Goal: Information Seeking & Learning: Learn about a topic

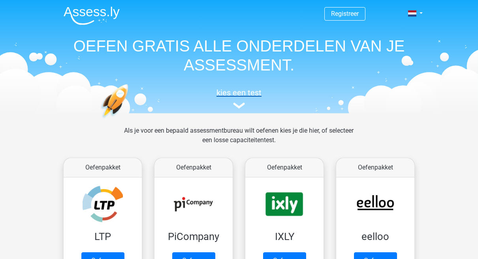
click at [58, 96] on h5 "kies een test" at bounding box center [239, 92] width 364 height 9
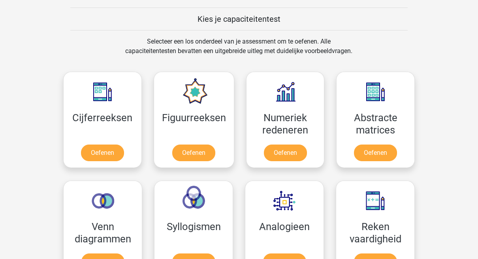
scroll to position [293, 0]
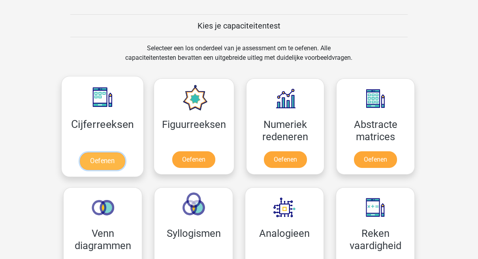
click at [110, 164] on link "Oefenen" at bounding box center [102, 160] width 45 height 17
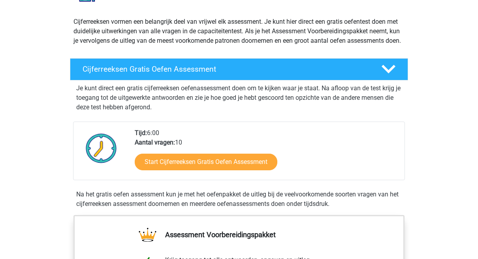
scroll to position [84, 0]
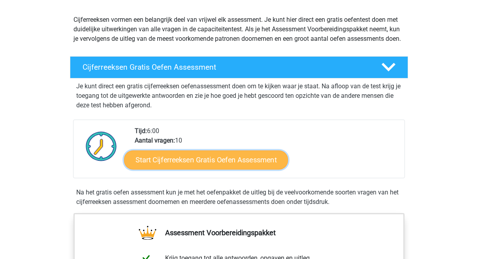
click at [176, 169] on link "Start Cijferreeksen Gratis Oefen Assessment" at bounding box center [206, 159] width 164 height 19
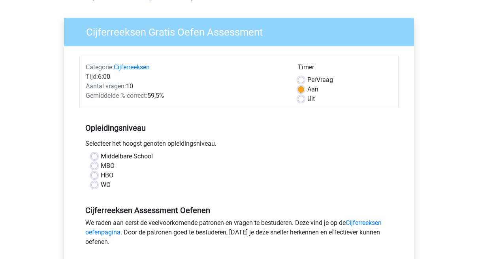
scroll to position [53, 0]
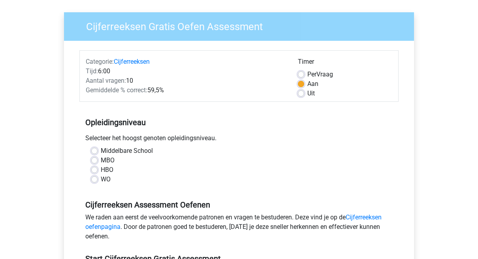
click at [101, 150] on label "Middelbare School" at bounding box center [127, 150] width 52 height 9
click at [92, 150] on input "Middelbare School" at bounding box center [94, 150] width 6 height 8
radio input "true"
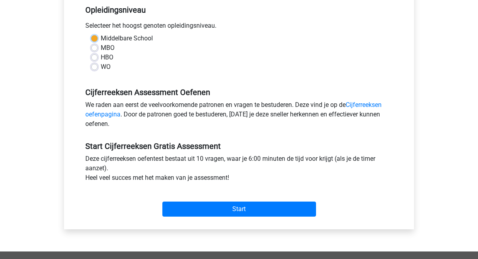
scroll to position [166, 0]
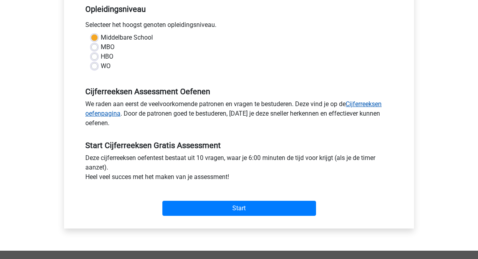
click at [356, 101] on link "Cijferreeksen oefenpagina" at bounding box center [233, 108] width 296 height 17
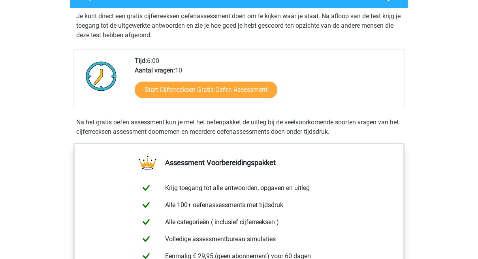
scroll to position [157, 0]
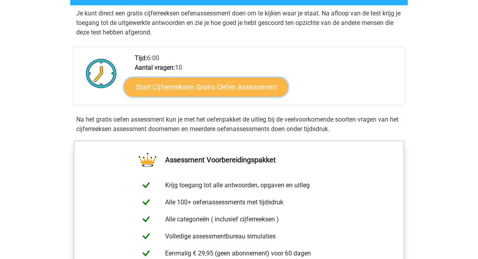
click at [244, 96] on link "Start Cijferreeksen Gratis Oefen Assessment" at bounding box center [206, 86] width 164 height 19
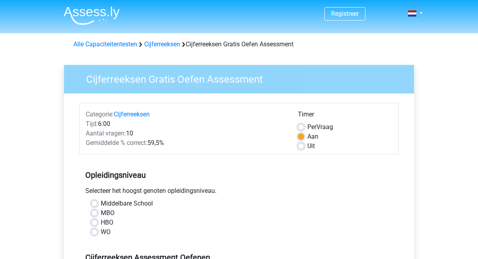
click at [101, 203] on label "Middelbare School" at bounding box center [127, 202] width 52 height 9
click at [96, 203] on input "Middelbare School" at bounding box center [94, 202] width 6 height 8
radio input "true"
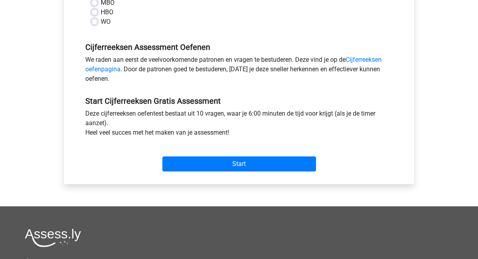
scroll to position [217, 0]
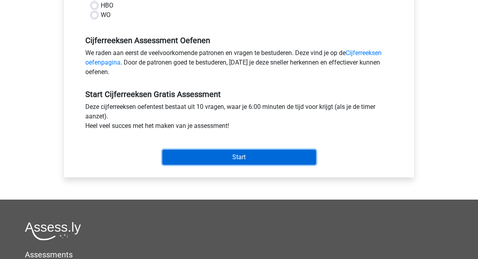
click at [226, 156] on input "Start" at bounding box center [239, 156] width 154 height 15
click at [242, 157] on input "Start" at bounding box center [239, 156] width 154 height 15
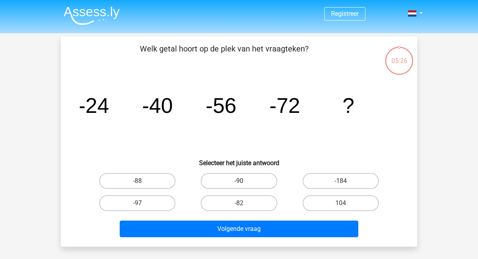
click at [234, 183] on label "-90" at bounding box center [239, 181] width 76 height 16
click at [239, 183] on input "-90" at bounding box center [241, 183] width 5 height 5
radio input "true"
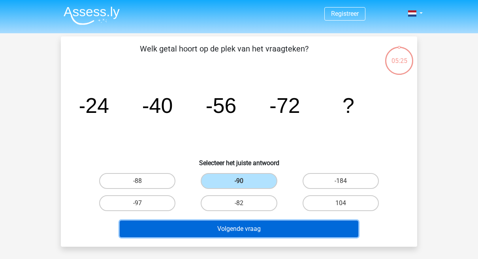
click at [243, 231] on button "Volgende vraag" at bounding box center [239, 228] width 239 height 17
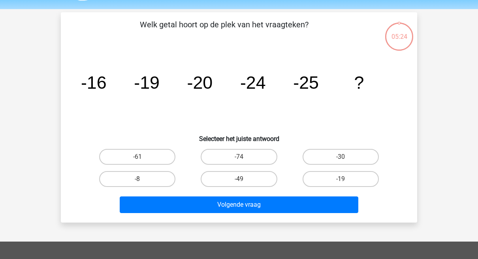
scroll to position [36, 0]
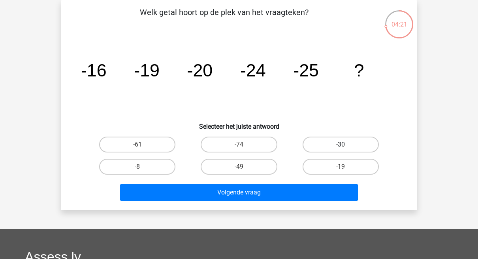
click at [330, 142] on label "-30" at bounding box center [341, 144] width 76 height 16
click at [341, 144] on input "-30" at bounding box center [343, 146] width 5 height 5
radio input "true"
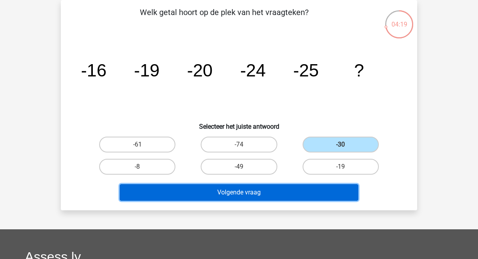
click at [257, 192] on button "Volgende vraag" at bounding box center [239, 192] width 239 height 17
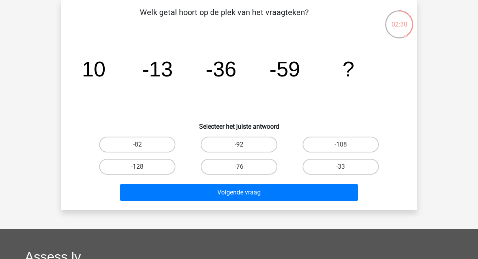
click at [237, 141] on label "-92" at bounding box center [239, 144] width 76 height 16
click at [239, 144] on input "-92" at bounding box center [241, 146] width 5 height 5
radio input "true"
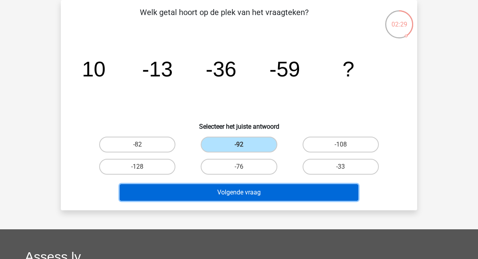
click at [252, 193] on button "Volgende vraag" at bounding box center [239, 192] width 239 height 17
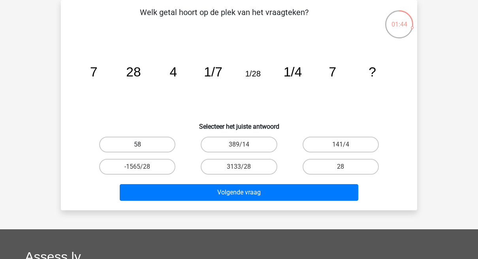
click at [154, 145] on label "58" at bounding box center [137, 144] width 76 height 16
click at [143, 145] on input "58" at bounding box center [140, 146] width 5 height 5
radio input "true"
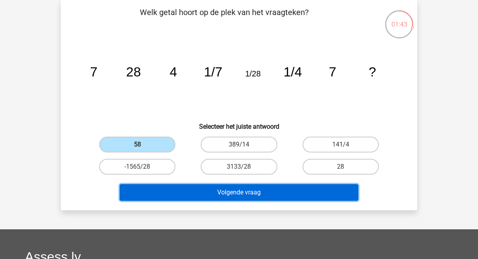
click at [230, 190] on button "Volgende vraag" at bounding box center [239, 192] width 239 height 17
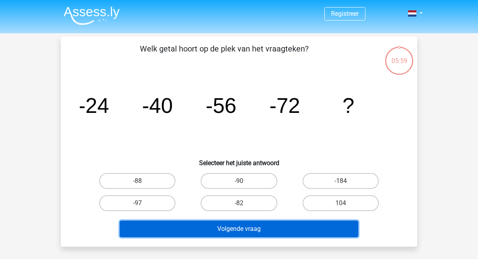
click at [242, 225] on button "Volgende vraag" at bounding box center [239, 228] width 239 height 17
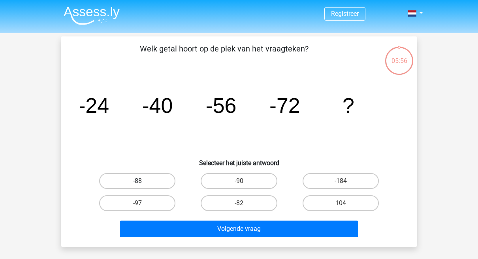
click at [152, 181] on label "-88" at bounding box center [137, 181] width 76 height 16
click at [143, 181] on input "-88" at bounding box center [140, 183] width 5 height 5
radio input "true"
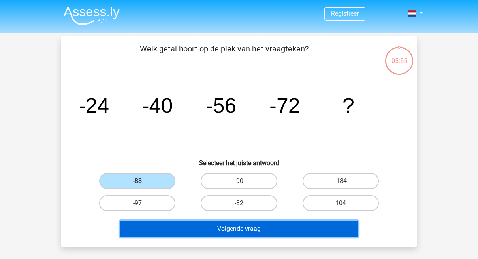
click at [226, 224] on button "Volgende vraag" at bounding box center [239, 228] width 239 height 17
click at [225, 230] on button "Volgende vraag" at bounding box center [239, 228] width 239 height 17
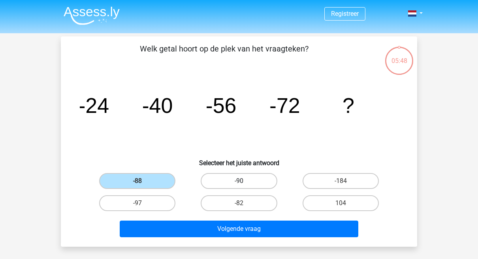
click at [227, 184] on label "-90" at bounding box center [239, 181] width 76 height 16
click at [239, 184] on input "-90" at bounding box center [241, 183] width 5 height 5
radio input "true"
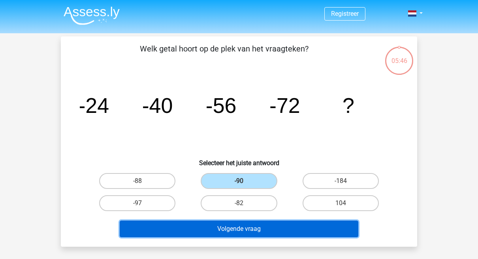
click at [242, 228] on button "Volgende vraag" at bounding box center [239, 228] width 239 height 17
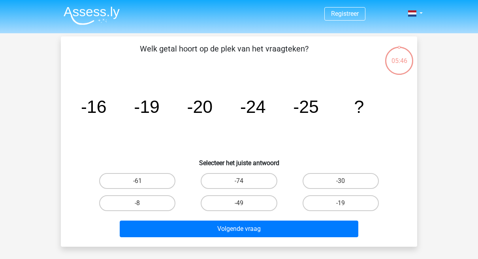
scroll to position [36, 0]
